Goal: Task Accomplishment & Management: Use online tool/utility

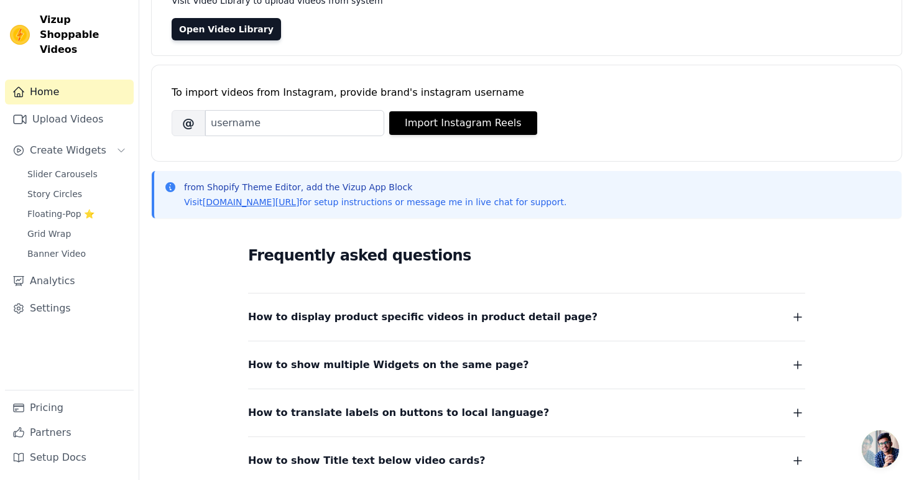
scroll to position [218, 0]
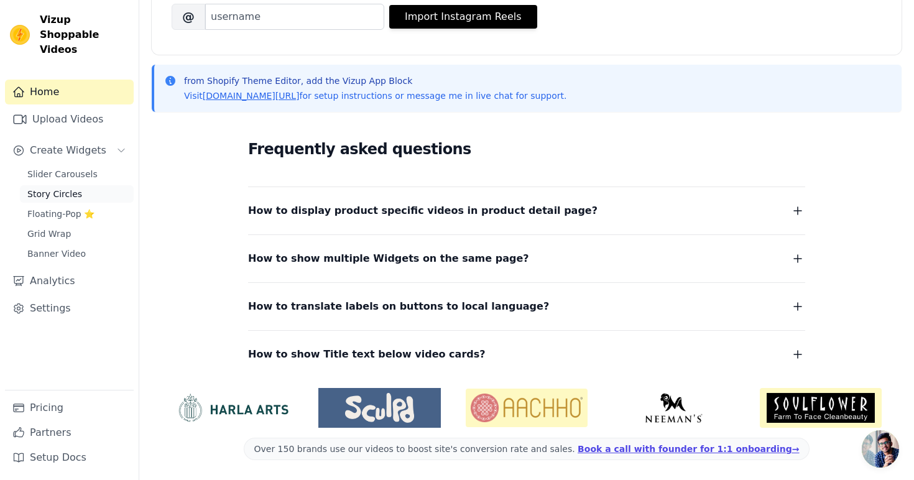
click at [90, 185] on link "Story Circles" at bounding box center [77, 193] width 114 height 17
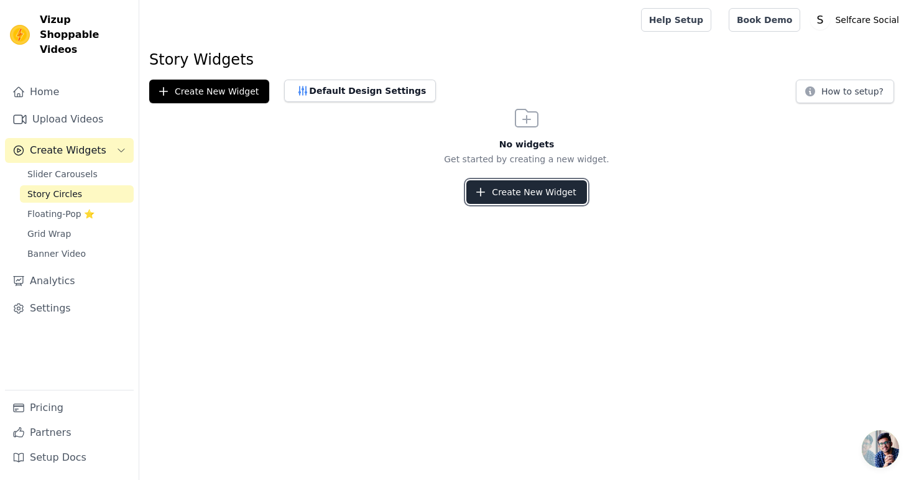
click at [484, 195] on icon "button" at bounding box center [480, 192] width 12 height 12
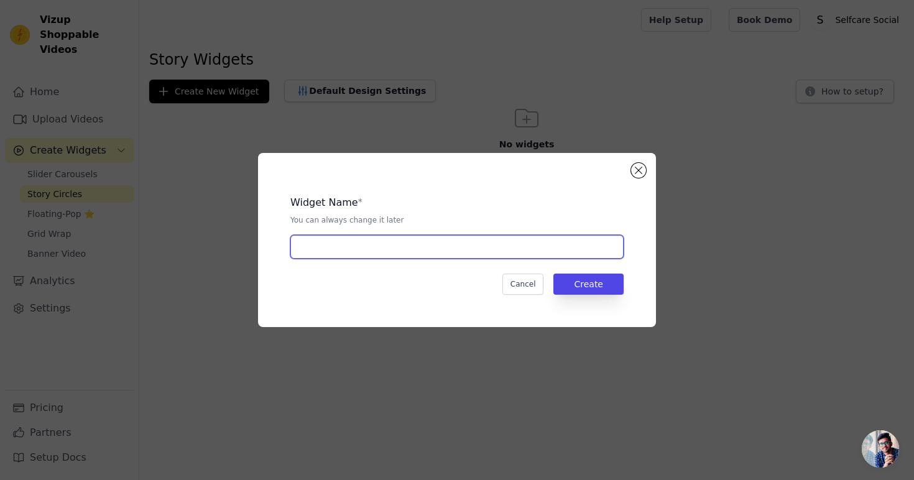
click at [470, 251] on input "text" at bounding box center [456, 247] width 333 height 24
type input "stories"
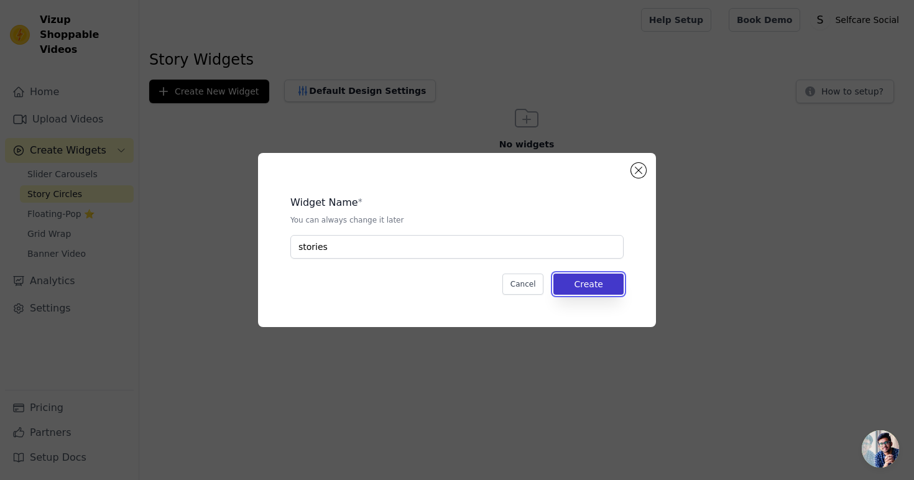
click at [611, 293] on button "Create" at bounding box center [588, 283] width 70 height 21
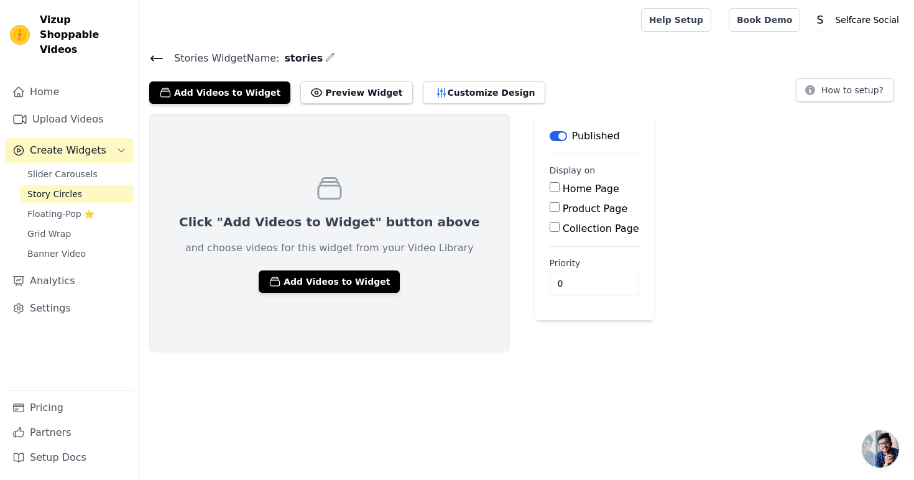
click at [549, 188] on input "Home Page" at bounding box center [554, 187] width 10 height 10
checkbox input "true"
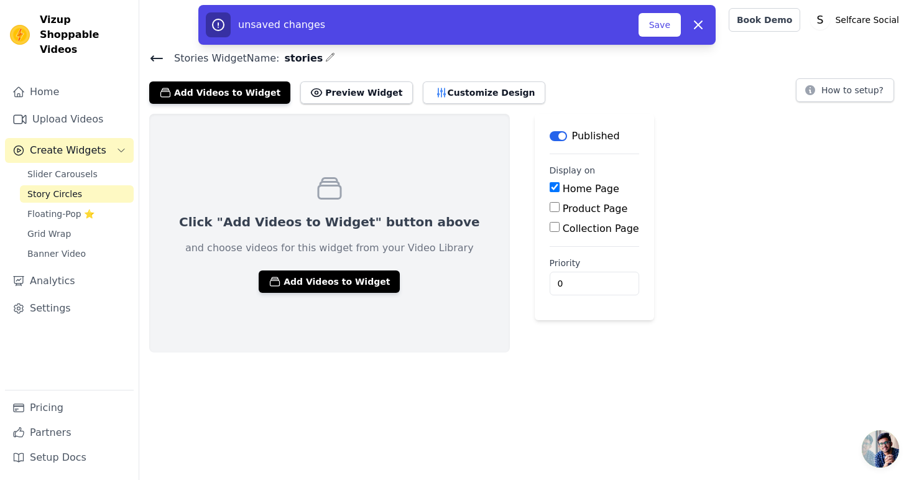
click at [549, 202] on input "Product Page" at bounding box center [554, 207] width 10 height 10
checkbox input "true"
click at [290, 259] on div "Click "Add Videos to Widget" button above and choose videos for this widget fro…" at bounding box center [329, 233] width 360 height 239
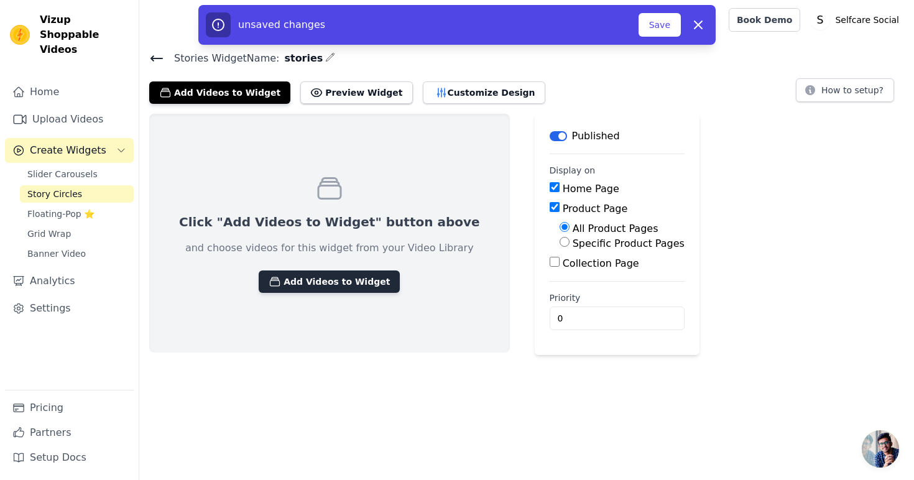
click at [292, 276] on button "Add Videos to Widget" at bounding box center [329, 281] width 141 height 22
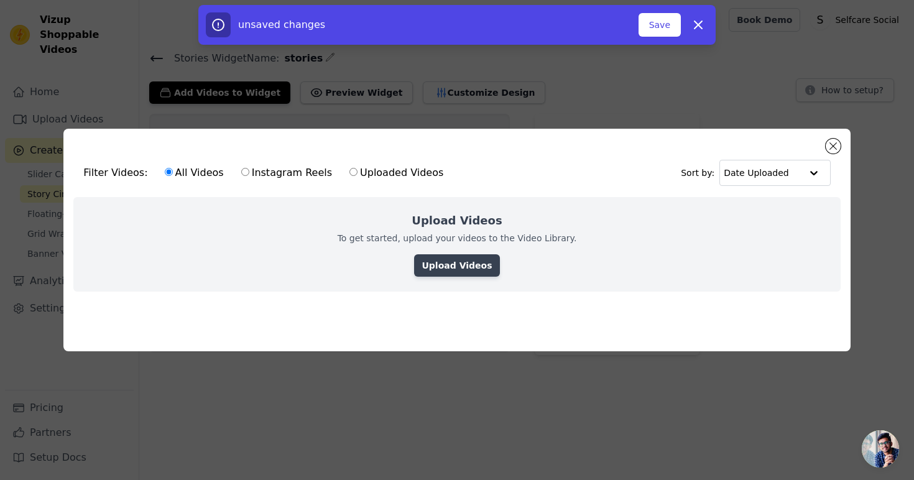
click at [452, 258] on link "Upload Videos" at bounding box center [456, 265] width 85 height 22
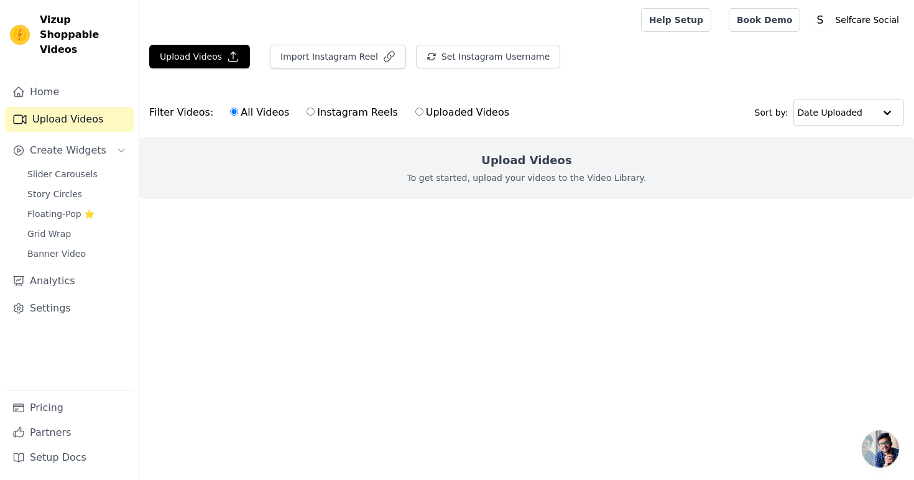
click at [432, 234] on main "Upload Videos Import Instagram Reel Set Instagram Username Import Latest IG Ree…" at bounding box center [526, 144] width 774 height 209
click at [214, 57] on button "Upload Videos" at bounding box center [199, 57] width 101 height 24
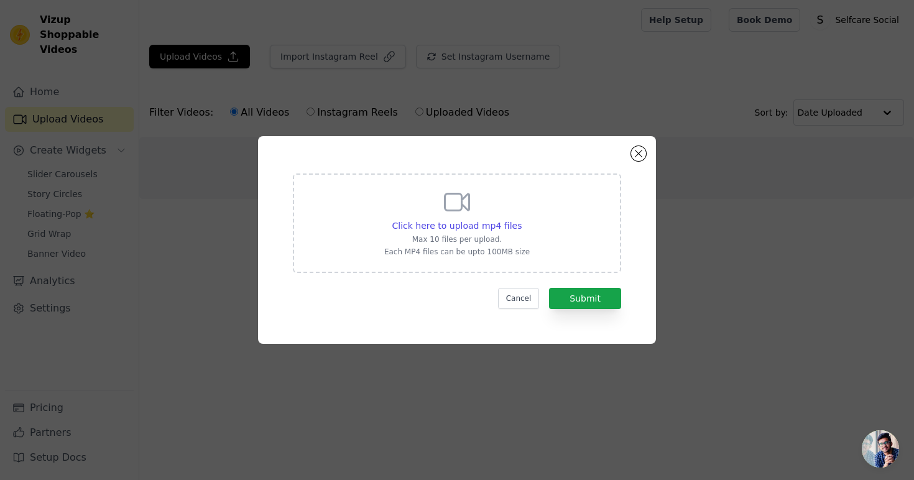
click at [472, 249] on p "Each MP4 files can be upto 100MB size" at bounding box center [456, 252] width 145 height 10
click at [521, 219] on input "Click here to upload mp4 files Max 10 files per upload. Each MP4 files can be u…" at bounding box center [521, 219] width 1 height 1
click at [497, 218] on div "Click here to upload mp4 files Max 10 files per upload. Each MP4 files can be u…" at bounding box center [456, 222] width 145 height 70
click at [521, 219] on input "Click here to upload mp4 files Max 10 files per upload. Each MP4 files can be u…" at bounding box center [521, 219] width 1 height 1
click at [403, 288] on div "Cancel Submit" at bounding box center [457, 298] width 328 height 21
